Goal: Information Seeking & Learning: Find contact information

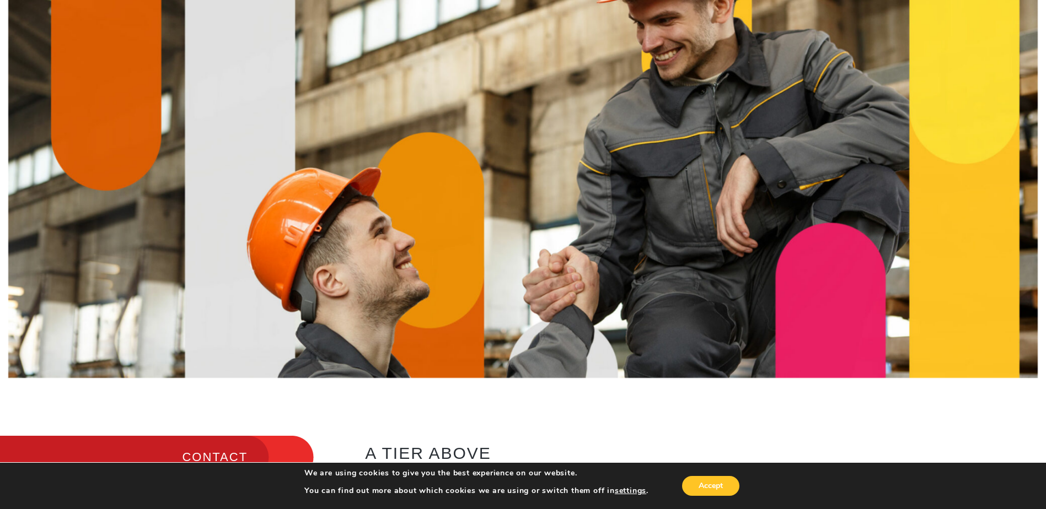
scroll to position [110, 0]
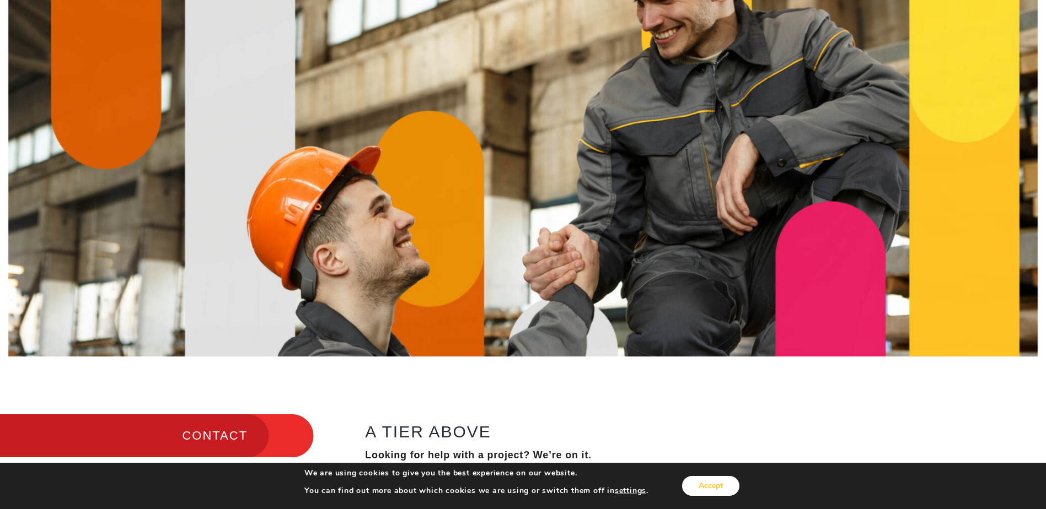
click at [712, 488] on button "Accept" at bounding box center [710, 486] width 57 height 20
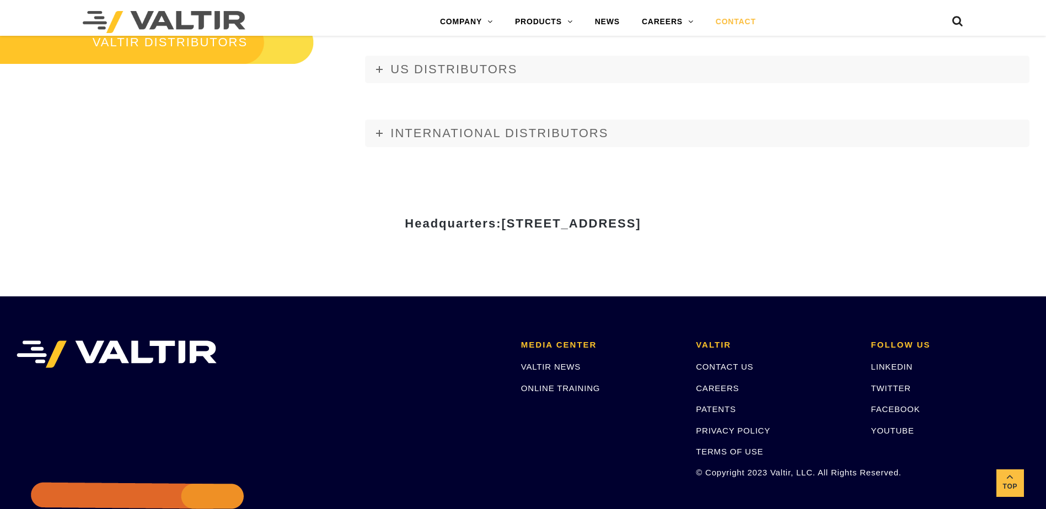
scroll to position [1433, 0]
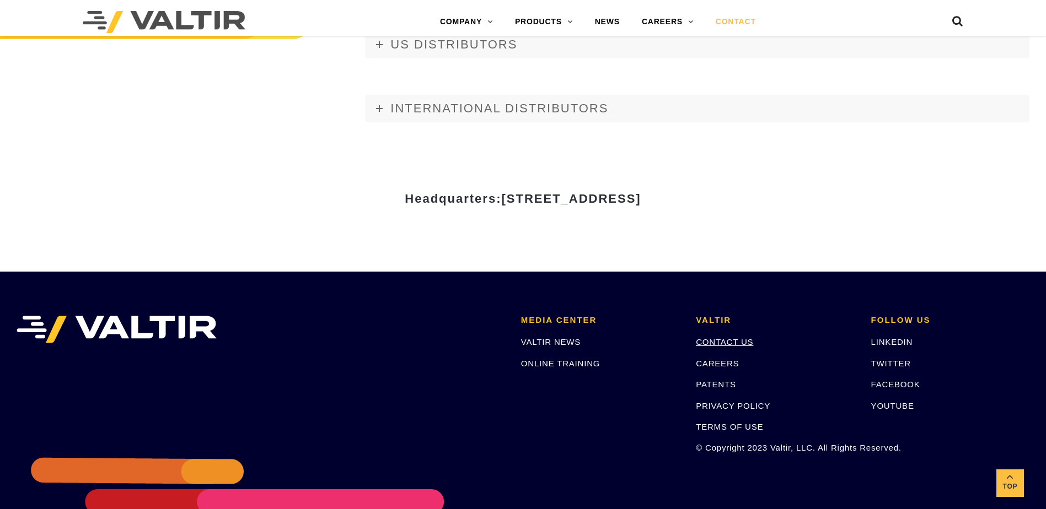
click at [724, 342] on link "CONTACT US" at bounding box center [724, 341] width 57 height 9
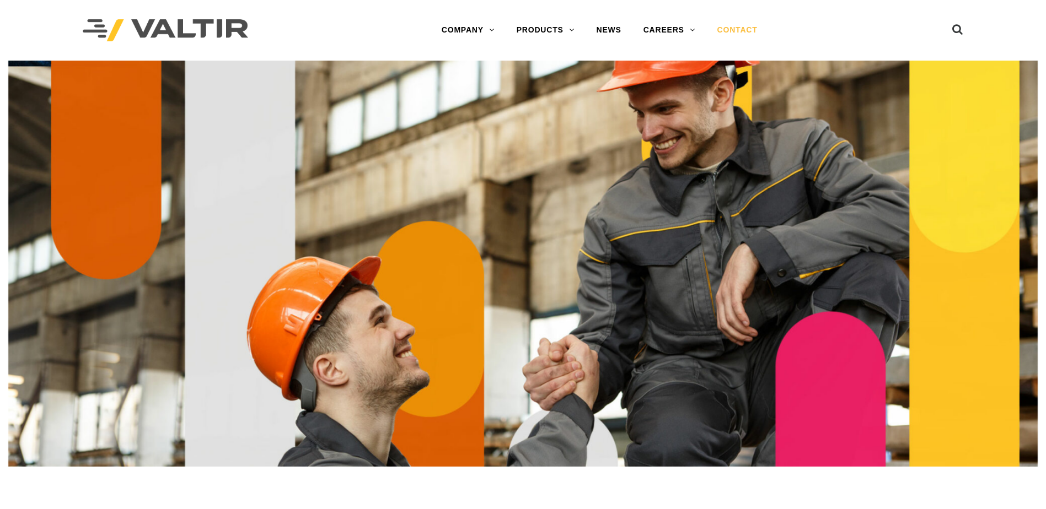
click at [730, 29] on link "CONTACT" at bounding box center [737, 30] width 62 height 22
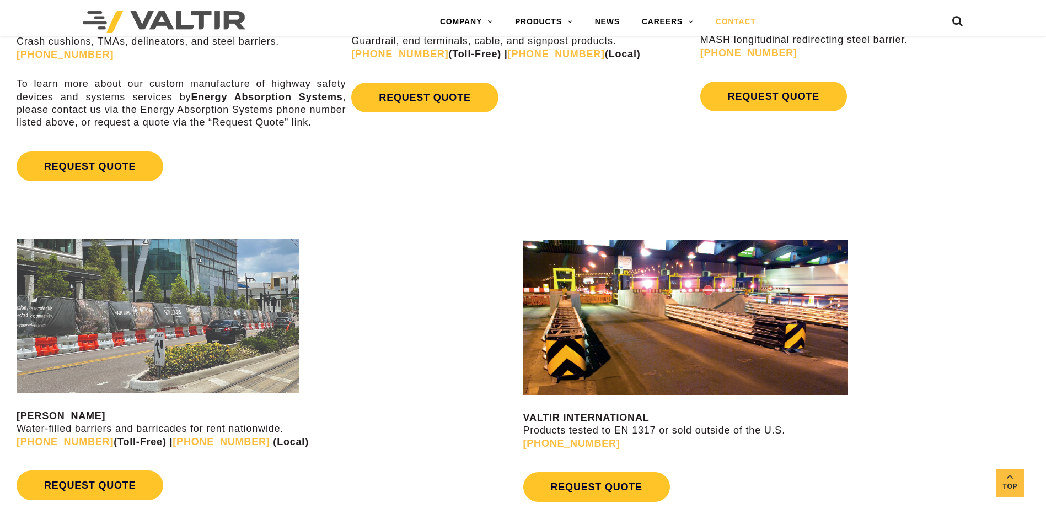
scroll to position [827, 0]
